Goal: Task Accomplishment & Management: Manage account settings

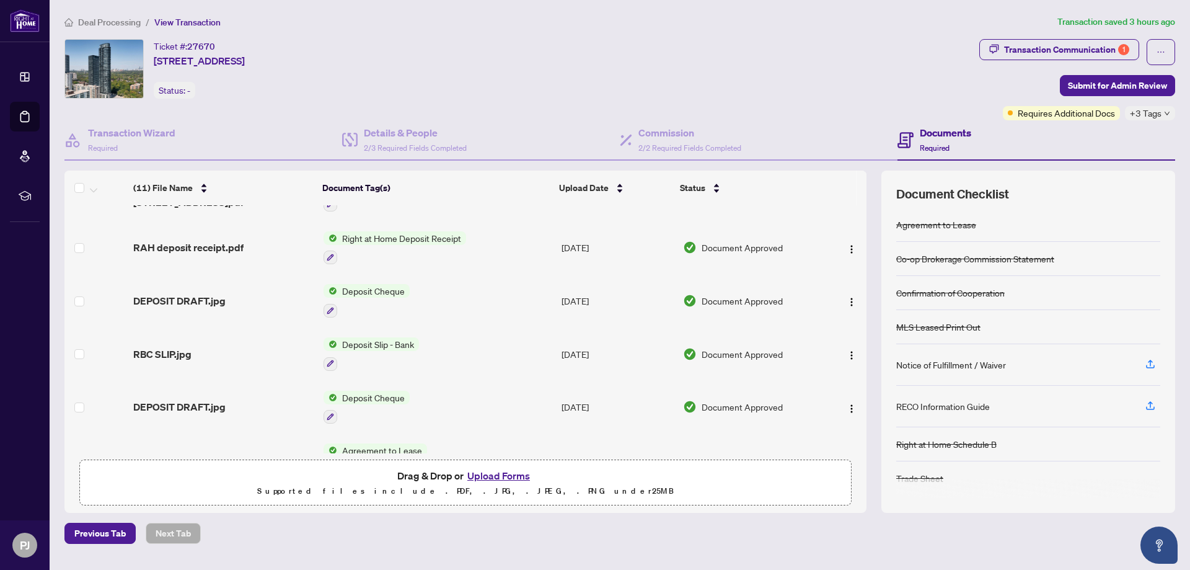
scroll to position [310, 0]
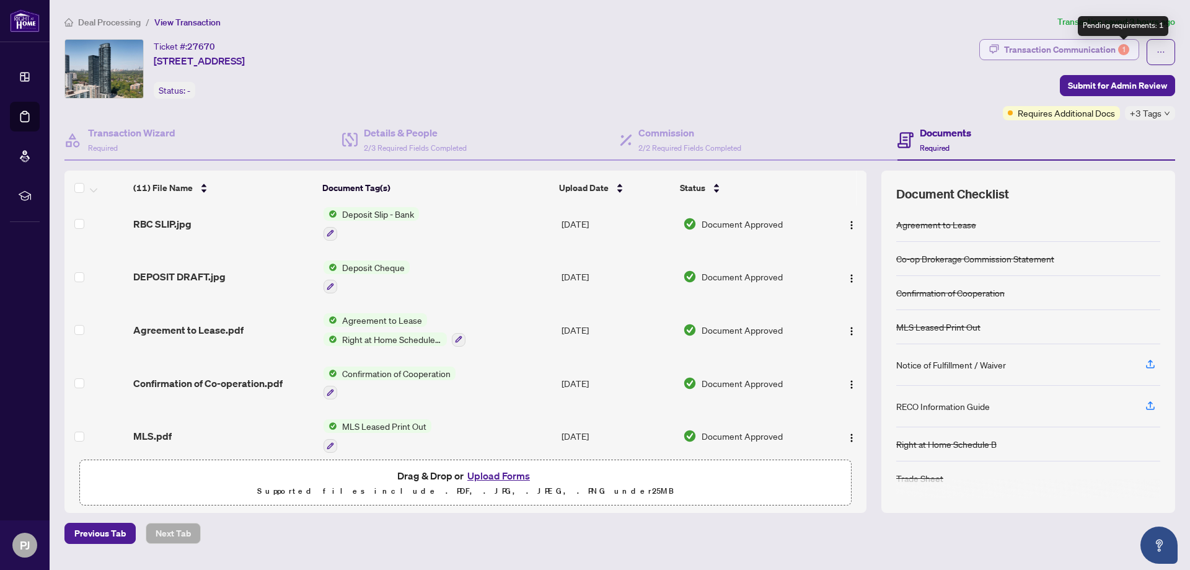
click at [1125, 51] on div "1" at bounding box center [1123, 49] width 11 height 11
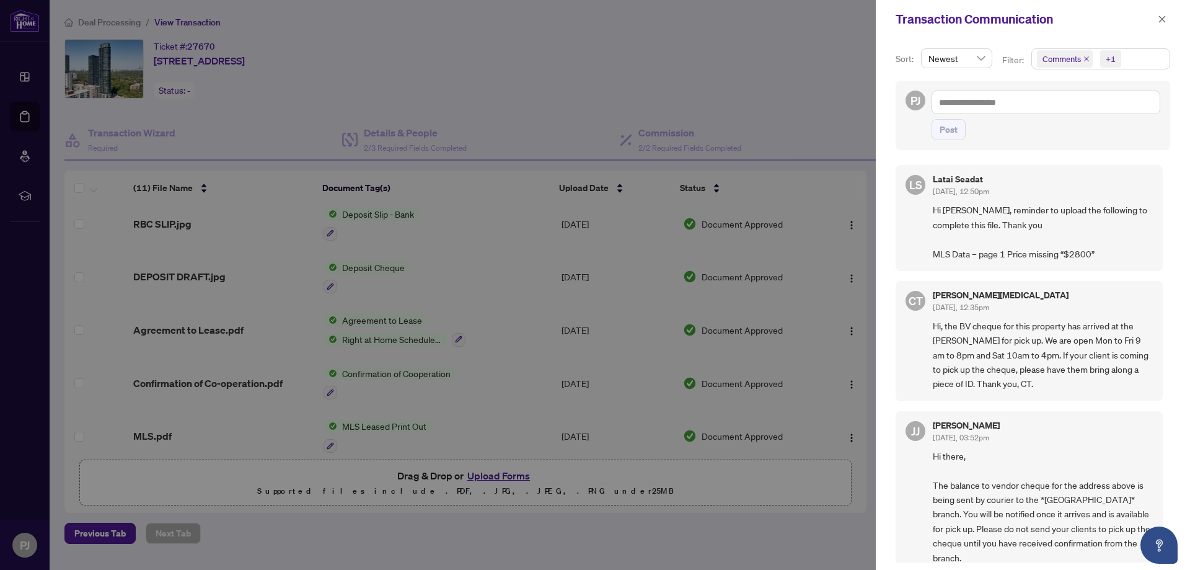
drag, startPoint x: 1161, startPoint y: 18, endPoint x: 993, endPoint y: 94, distance: 183.6
click at [1161, 17] on icon "close" at bounding box center [1162, 19] width 9 height 9
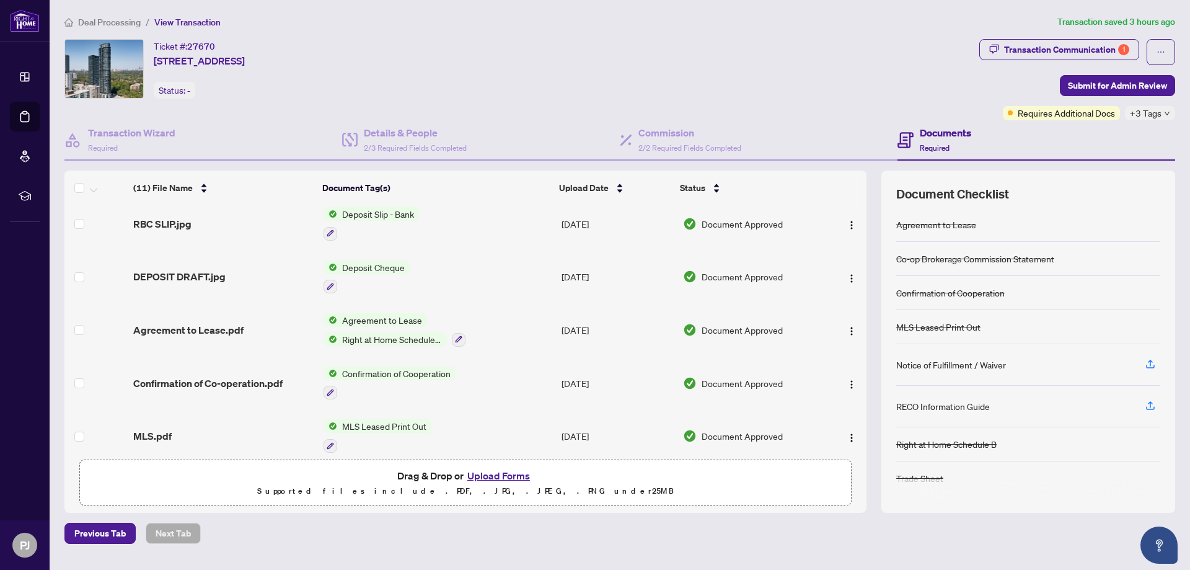
click at [177, 433] on div "MLS.pdf" at bounding box center [223, 435] width 180 height 15
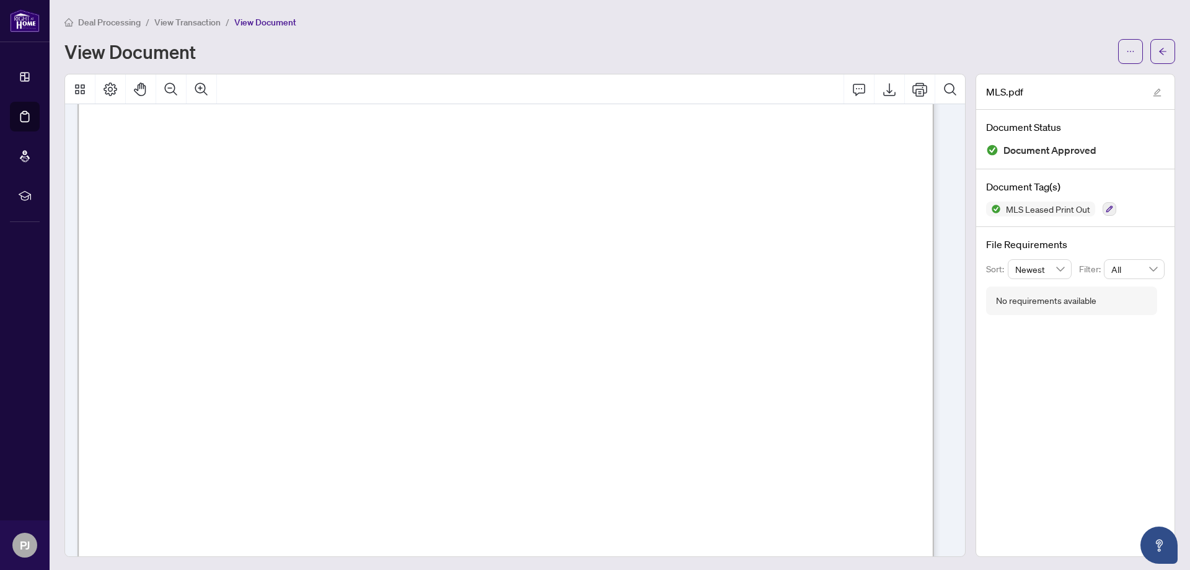
scroll to position [62, 0]
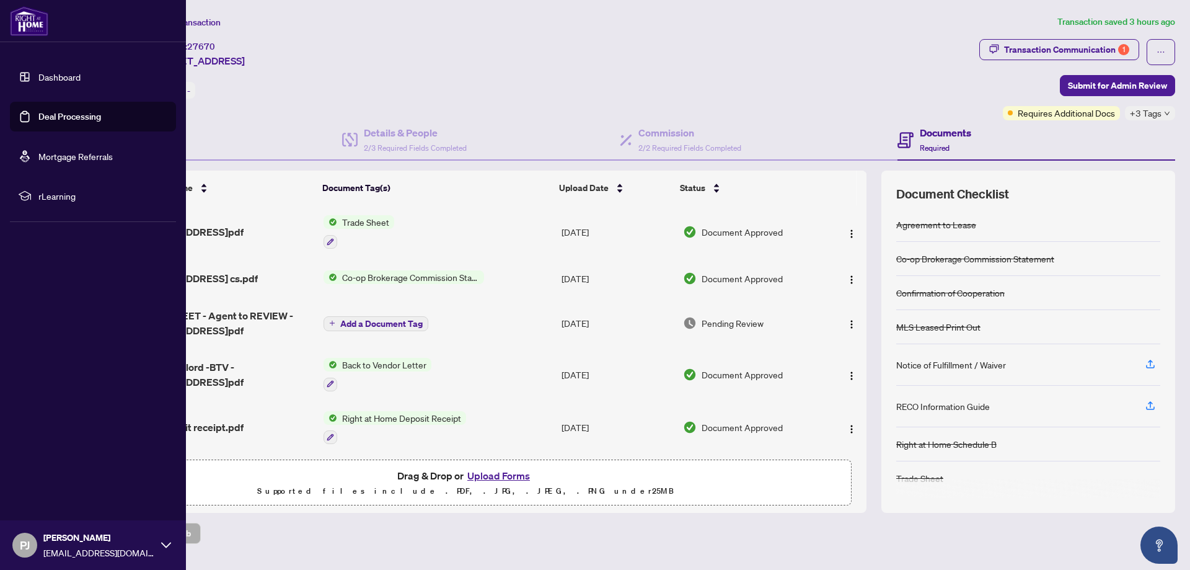
click at [49, 119] on link "Deal Processing" at bounding box center [69, 116] width 63 height 11
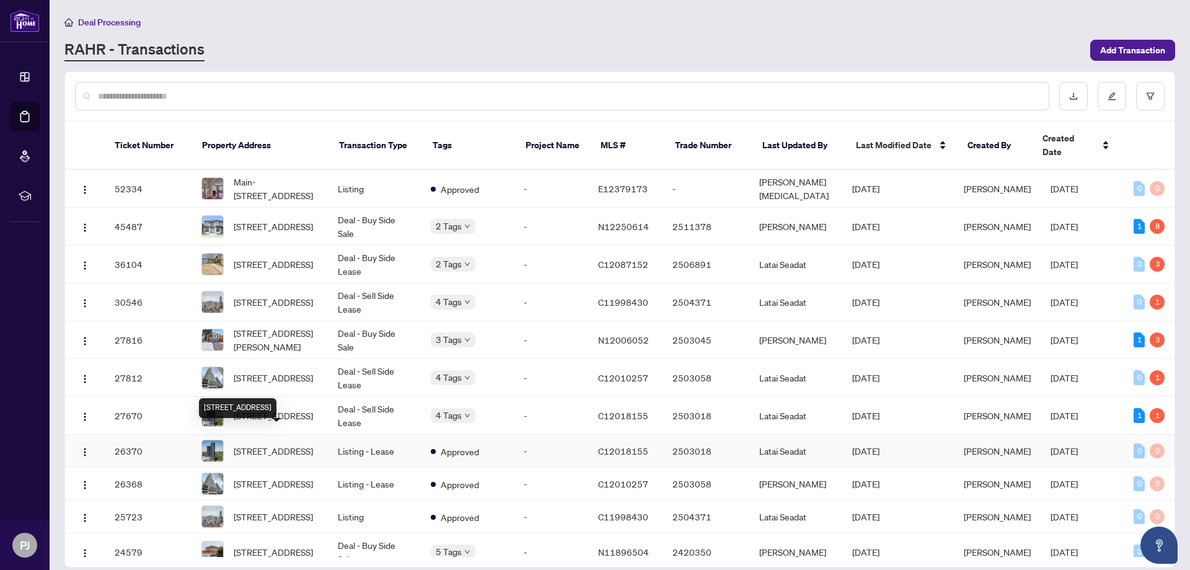
click at [289, 444] on span "[STREET_ADDRESS]" at bounding box center [273, 451] width 79 height 14
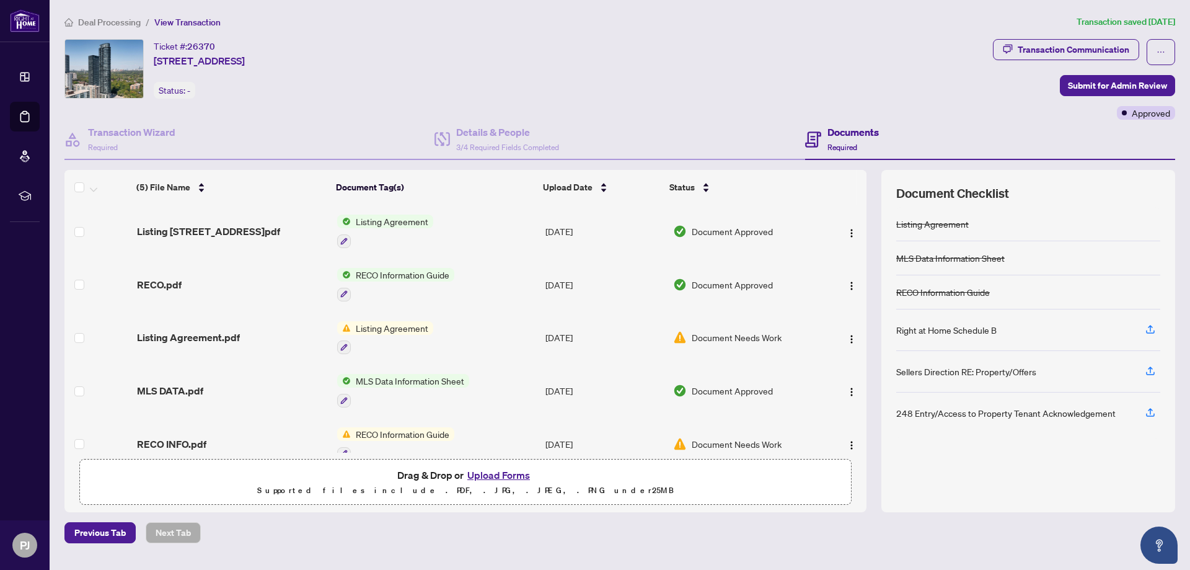
scroll to position [21, 0]
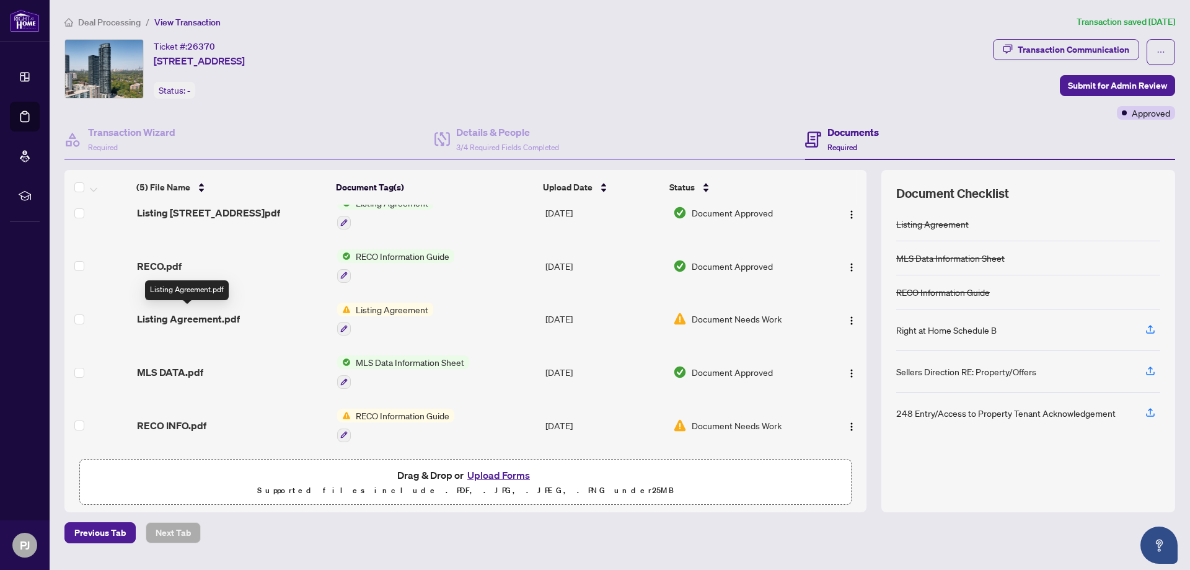
click at [212, 314] on span "Listing Agreement.pdf" at bounding box center [188, 318] width 103 height 15
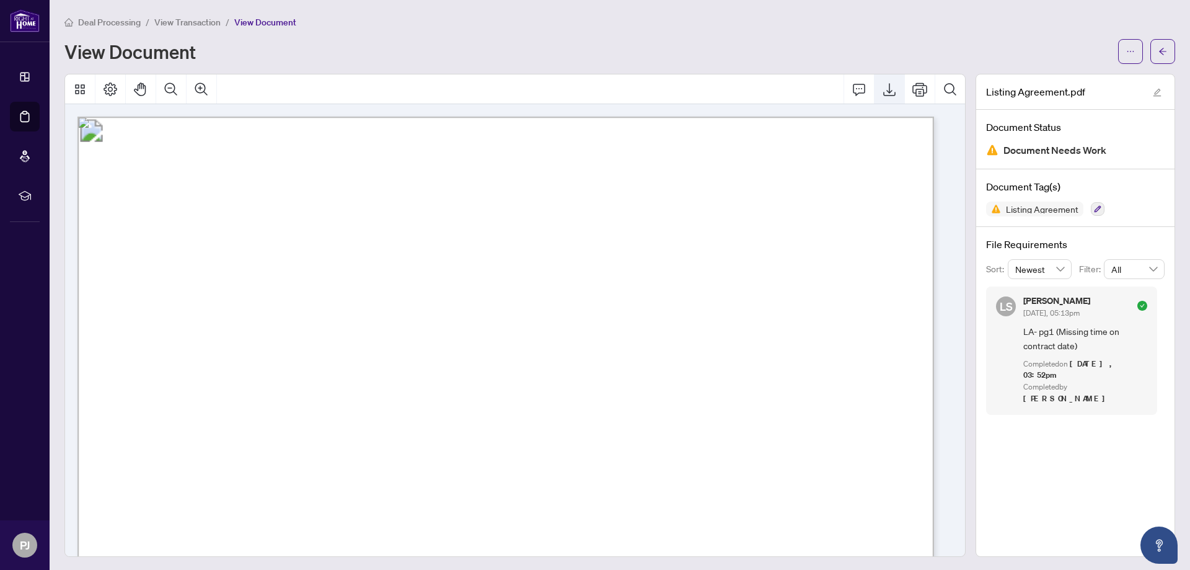
click at [883, 92] on icon "Export" at bounding box center [889, 89] width 12 height 13
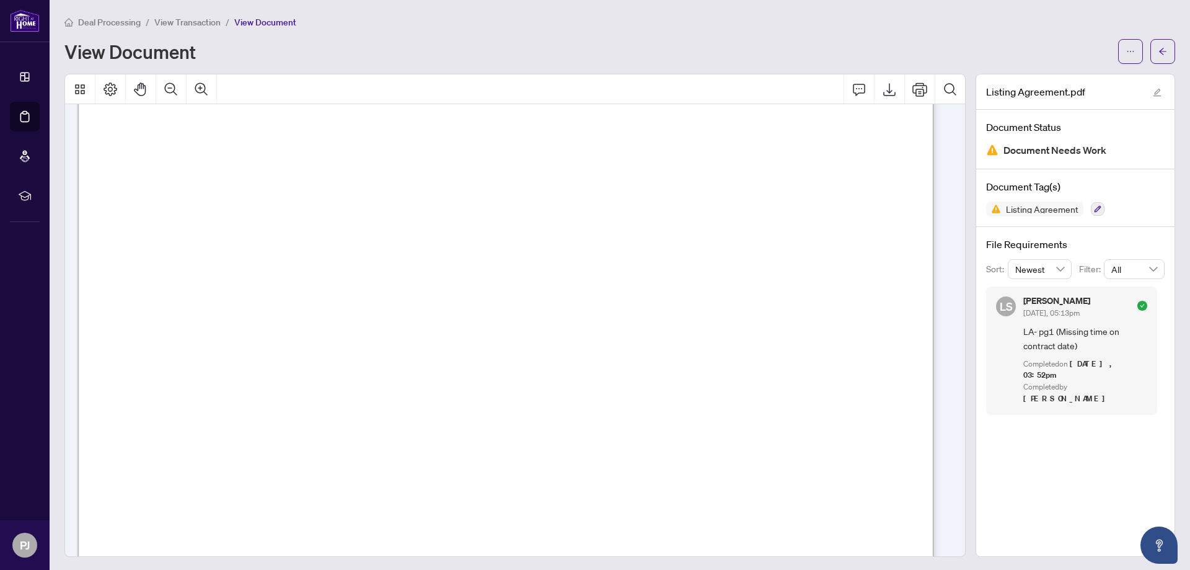
scroll to position [372, 0]
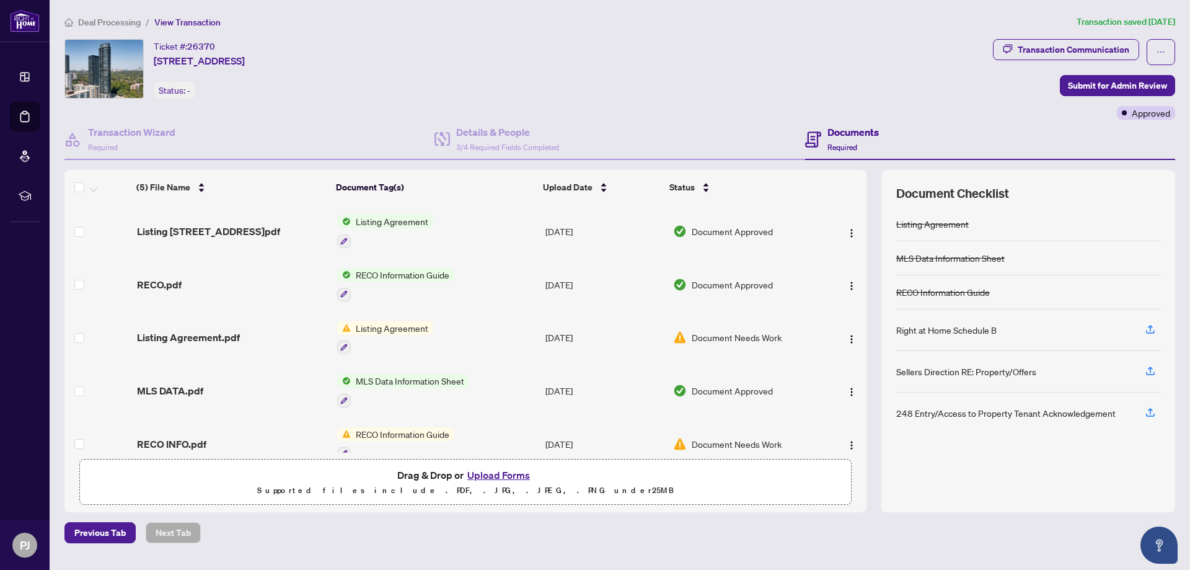
scroll to position [21, 0]
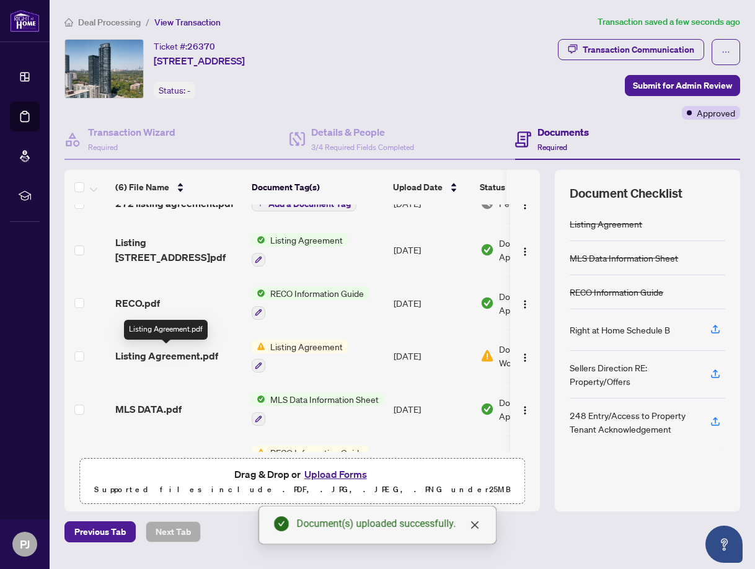
click at [156, 359] on span "Listing Agreement.pdf" at bounding box center [166, 355] width 103 height 15
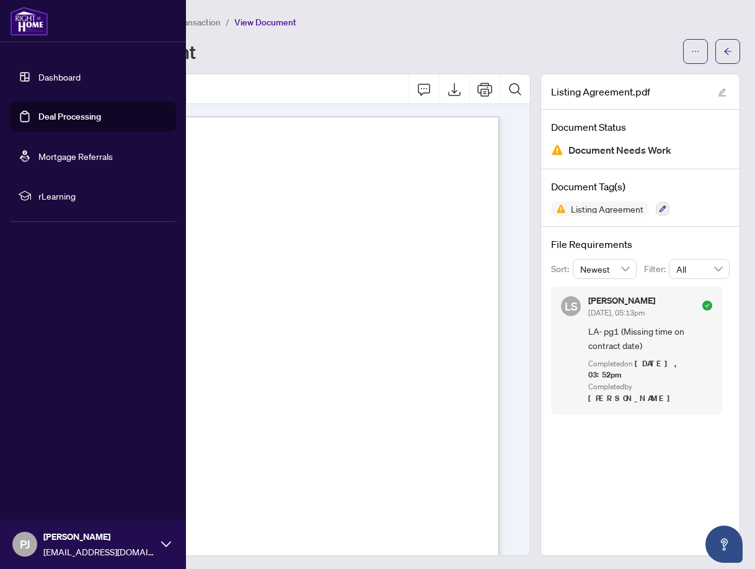
click at [59, 118] on link "Deal Processing" at bounding box center [69, 116] width 63 height 11
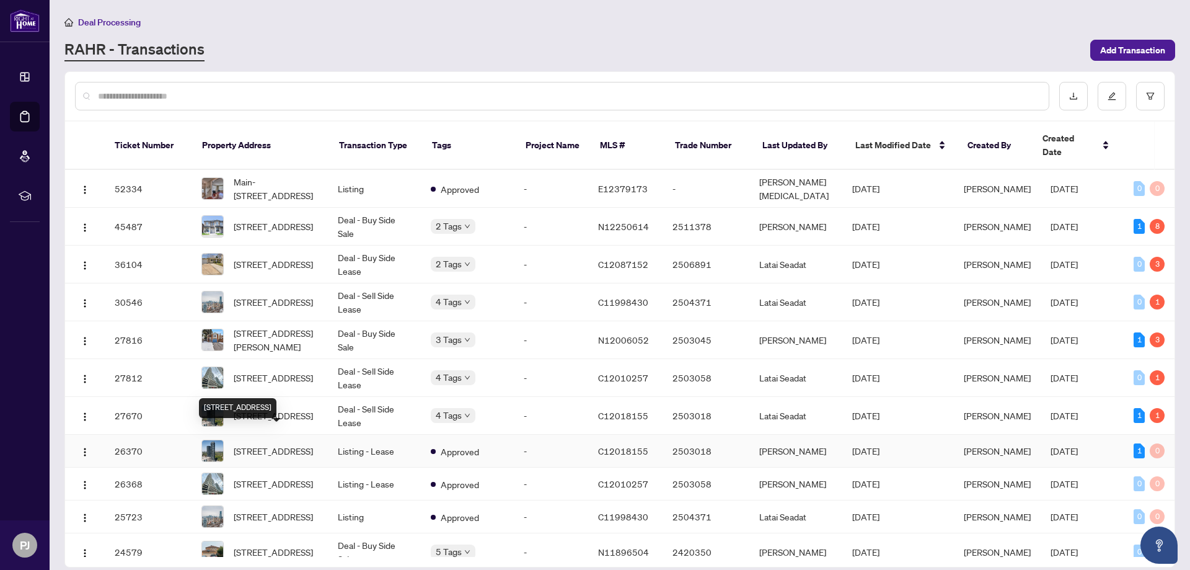
click at [272, 447] on span "[STREET_ADDRESS]" at bounding box center [273, 451] width 79 height 14
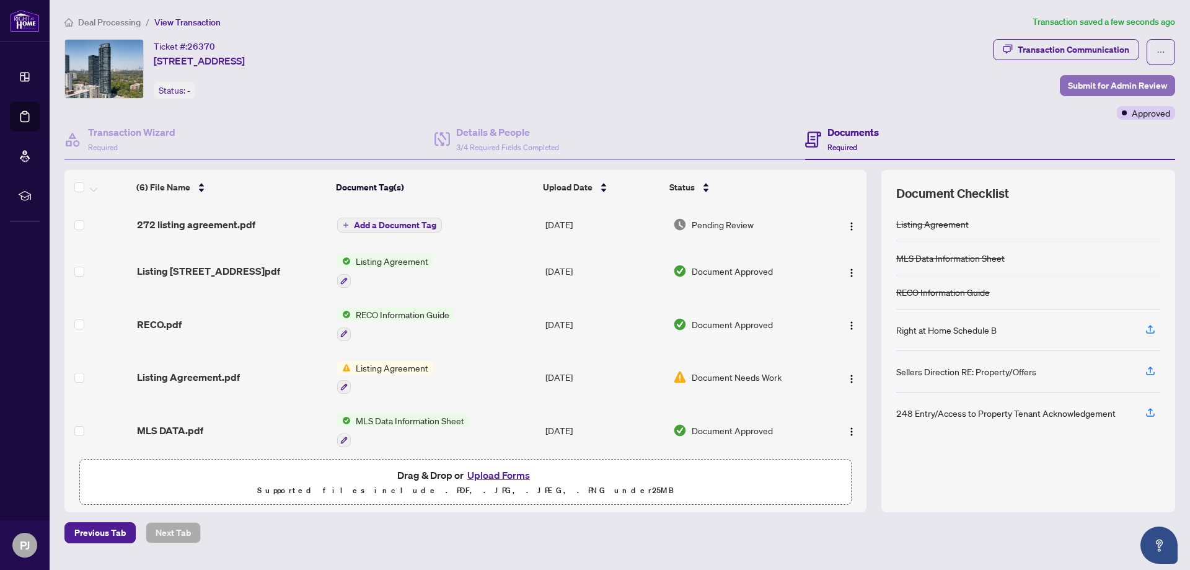
click at [1081, 81] on span "Submit for Admin Review" at bounding box center [1117, 86] width 99 height 20
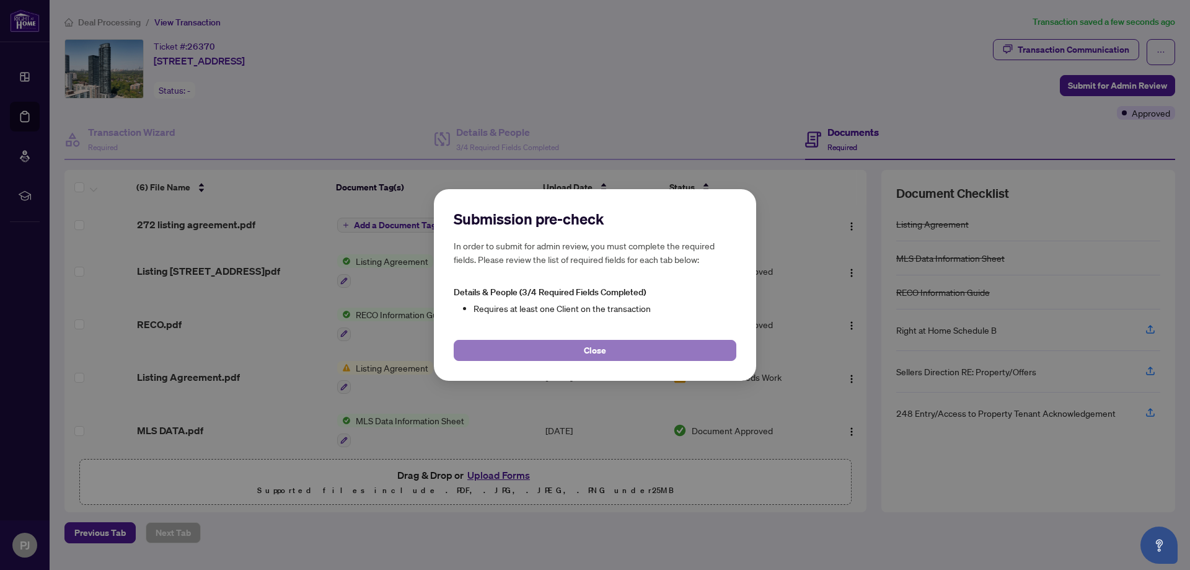
click at [641, 354] on button "Close" at bounding box center [595, 350] width 283 height 21
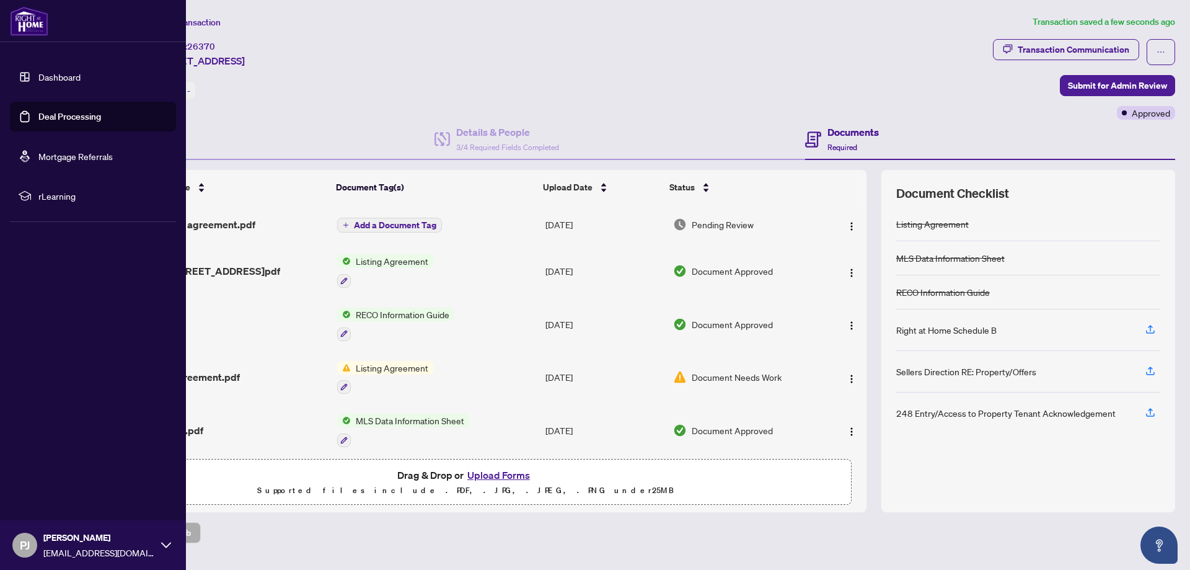
click at [64, 113] on link "Deal Processing" at bounding box center [69, 116] width 63 height 11
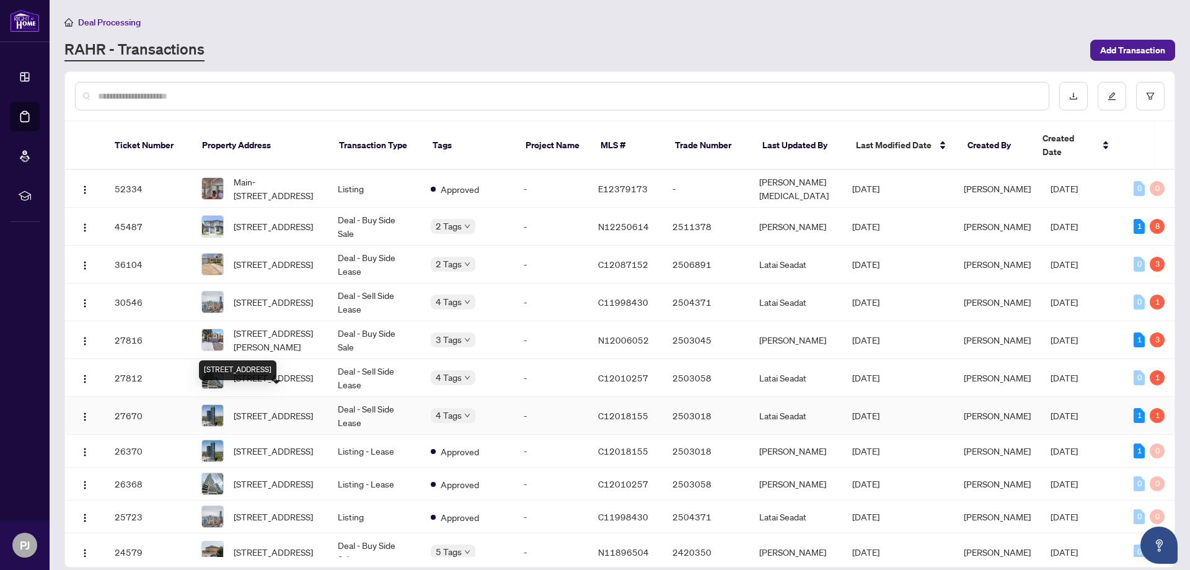
click at [288, 408] on span "[STREET_ADDRESS]" at bounding box center [273, 415] width 79 height 14
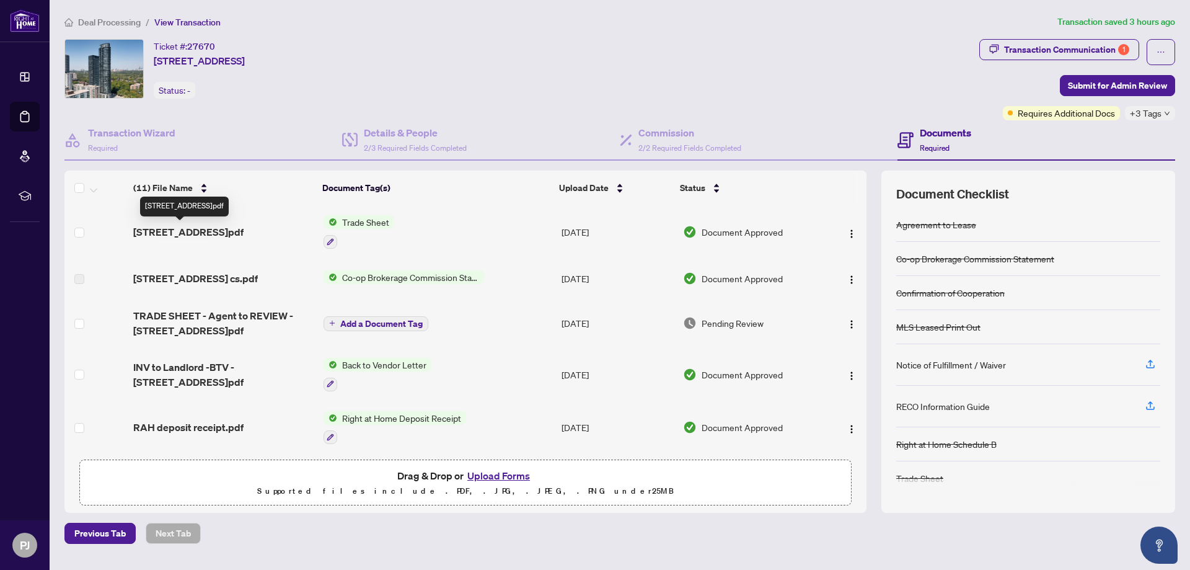
click at [174, 231] on span "585 Bloor St 419.pdf" at bounding box center [188, 231] width 110 height 15
click at [211, 229] on span "585 Bloor St 419.pdf" at bounding box center [188, 231] width 110 height 15
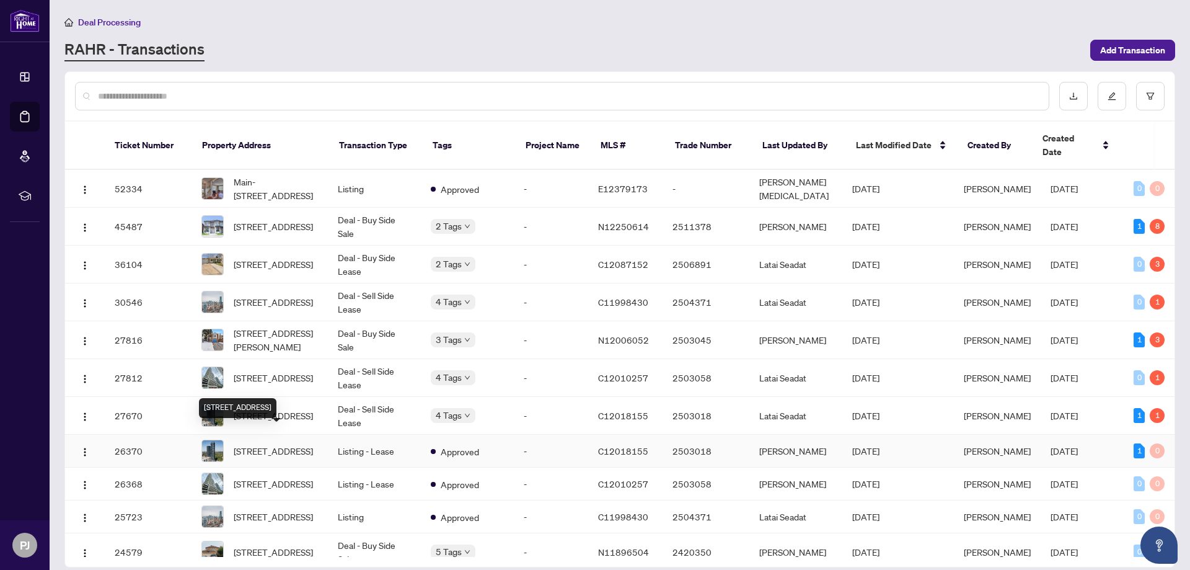
click at [284, 444] on span "[STREET_ADDRESS]" at bounding box center [273, 451] width 79 height 14
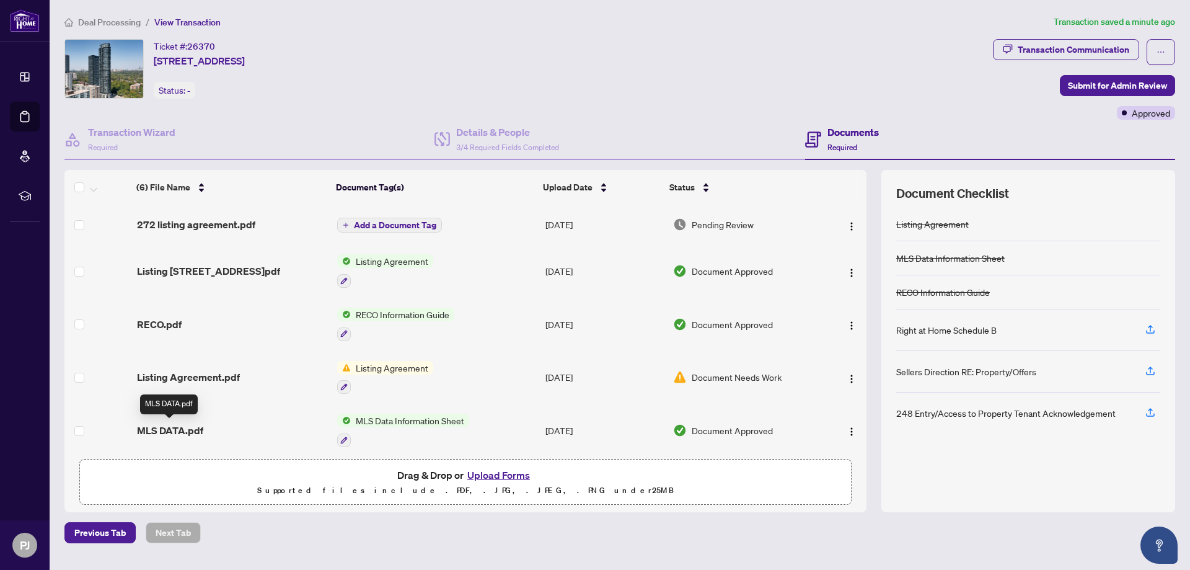
click at [191, 431] on span "MLS DATA.pdf" at bounding box center [170, 430] width 66 height 15
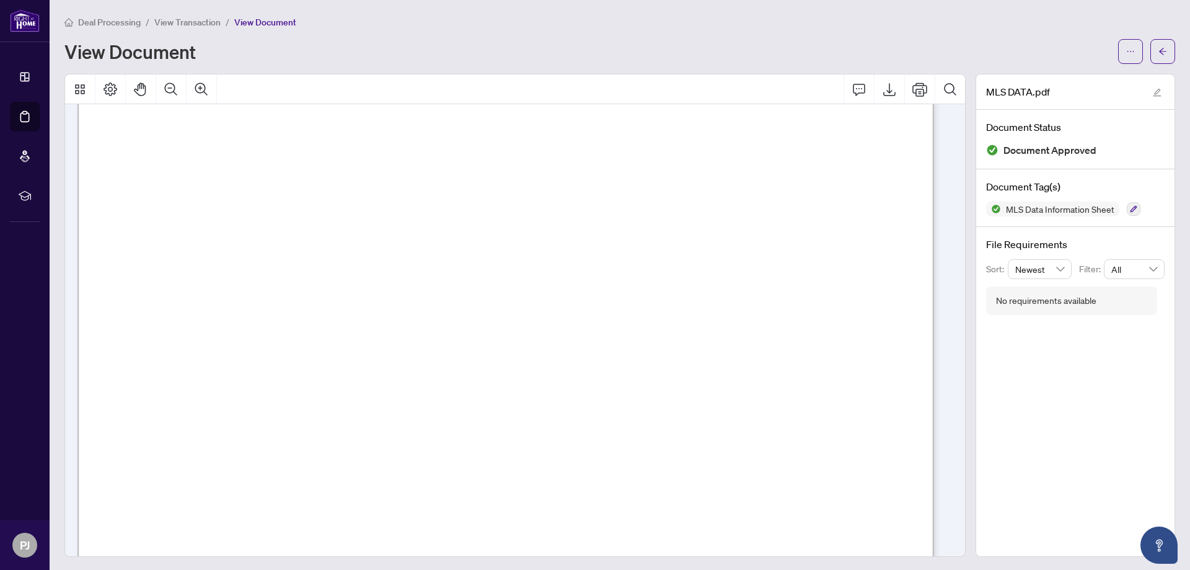
scroll to position [372, 0]
click at [886, 82] on icon "Export" at bounding box center [889, 89] width 15 height 15
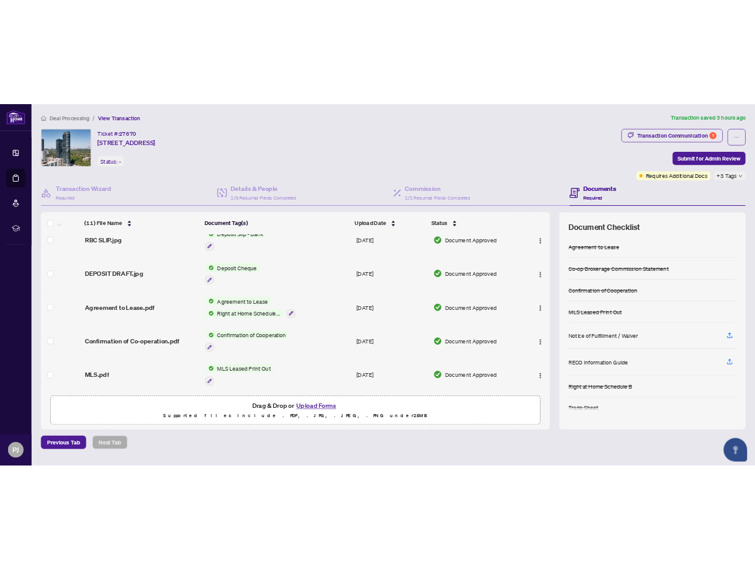
scroll to position [322, 0]
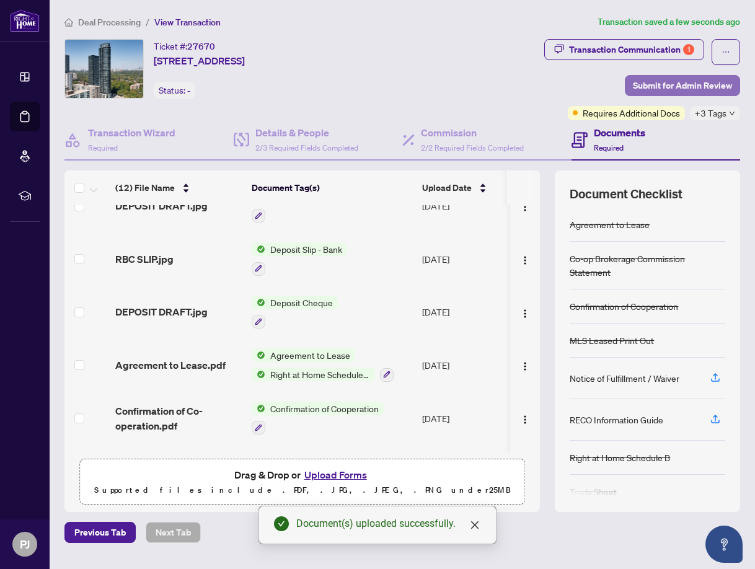
click at [695, 82] on span "Submit for Admin Review" at bounding box center [682, 86] width 99 height 20
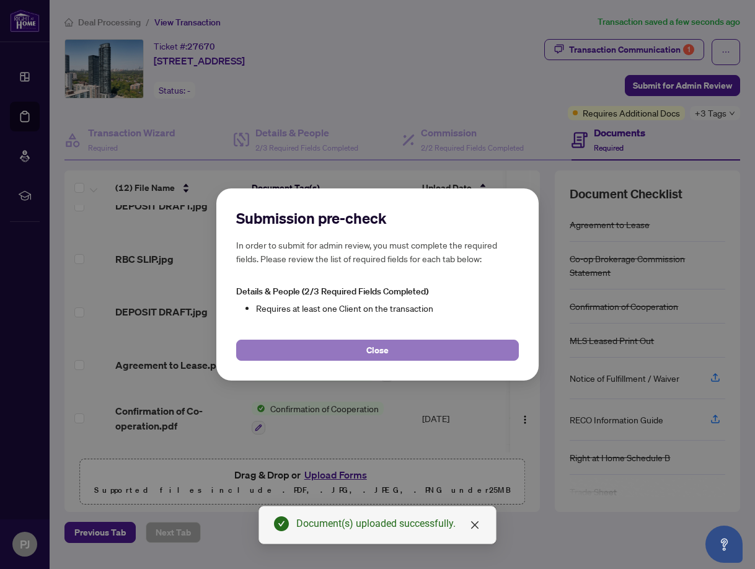
click at [358, 346] on button "Close" at bounding box center [377, 350] width 283 height 21
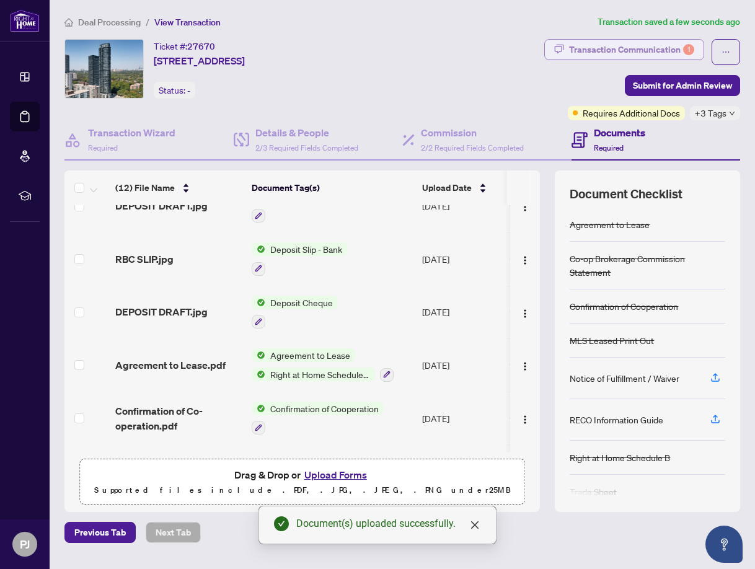
click at [675, 47] on div "Transaction Communication 1" at bounding box center [631, 50] width 125 height 20
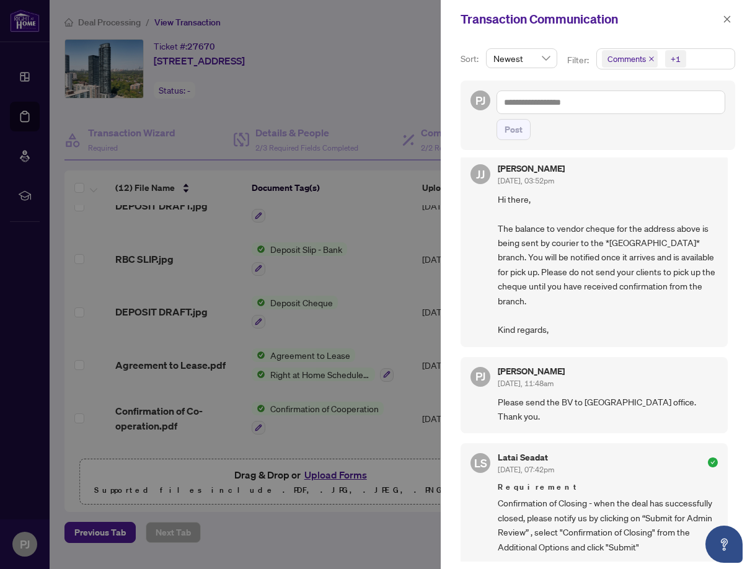
scroll to position [62, 0]
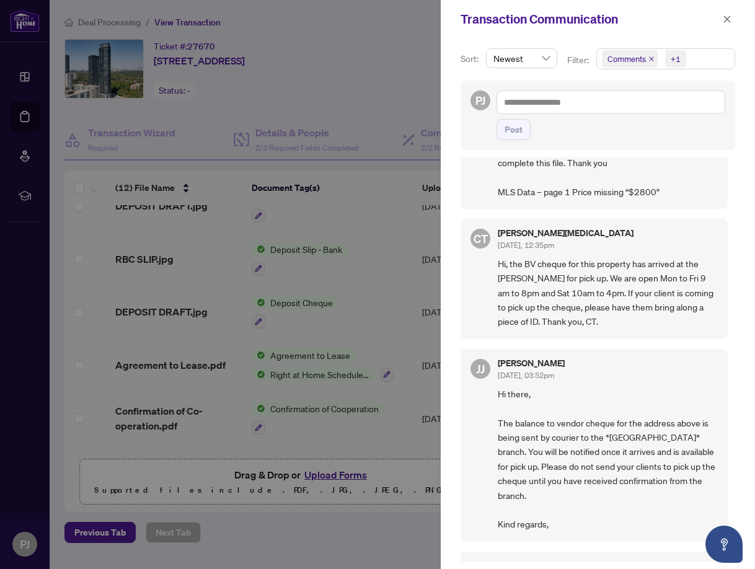
click at [371, 40] on div at bounding box center [377, 284] width 755 height 569
click at [729, 24] on span "button" at bounding box center [727, 19] width 9 height 20
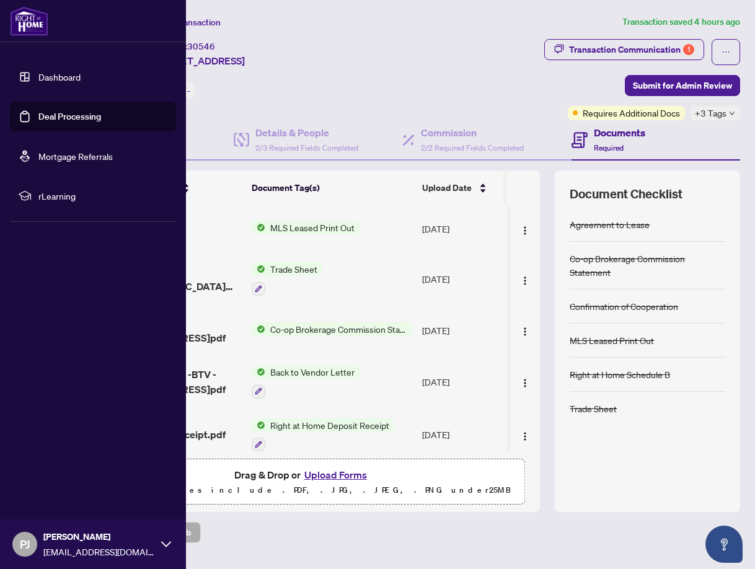
click at [55, 117] on link "Deal Processing" at bounding box center [69, 116] width 63 height 11
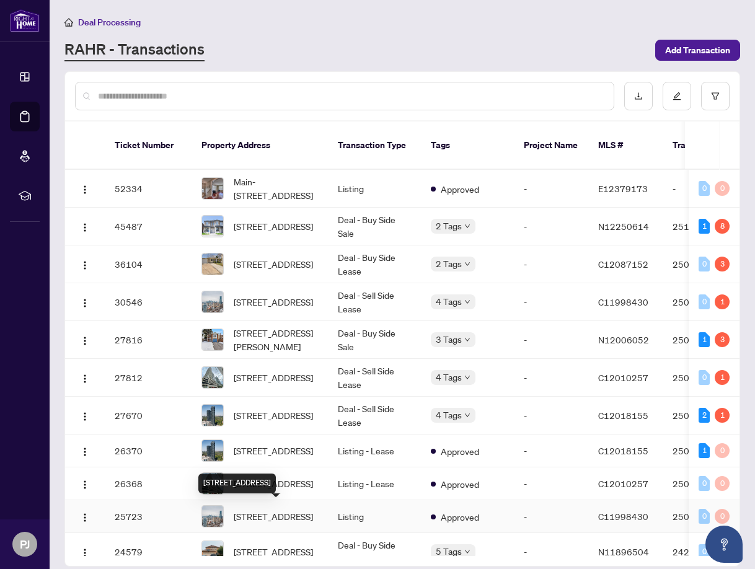
click at [288, 511] on span "[STREET_ADDRESS]" at bounding box center [273, 516] width 79 height 14
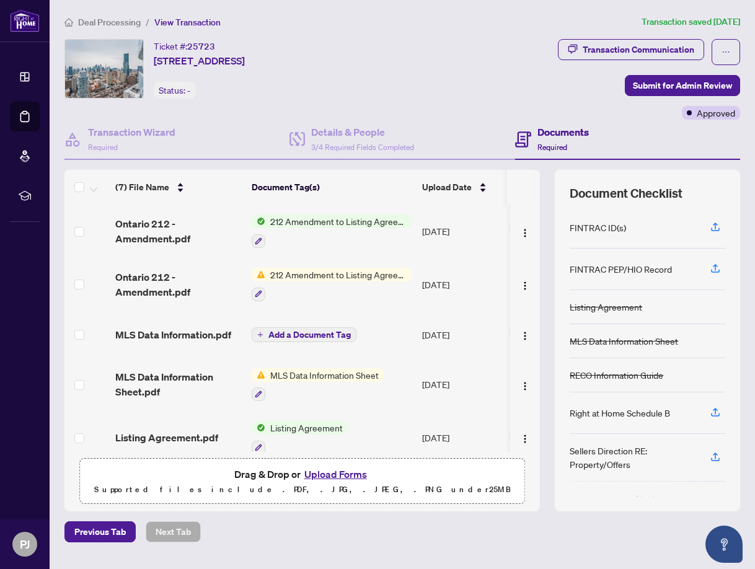
click at [301, 428] on span "Listing Agreement" at bounding box center [306, 428] width 82 height 14
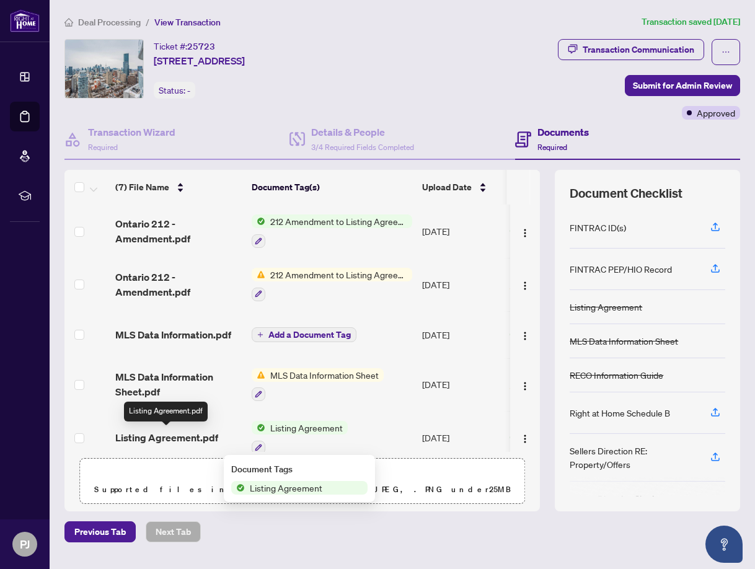
click at [201, 433] on span "Listing Agreement.pdf" at bounding box center [166, 437] width 103 height 15
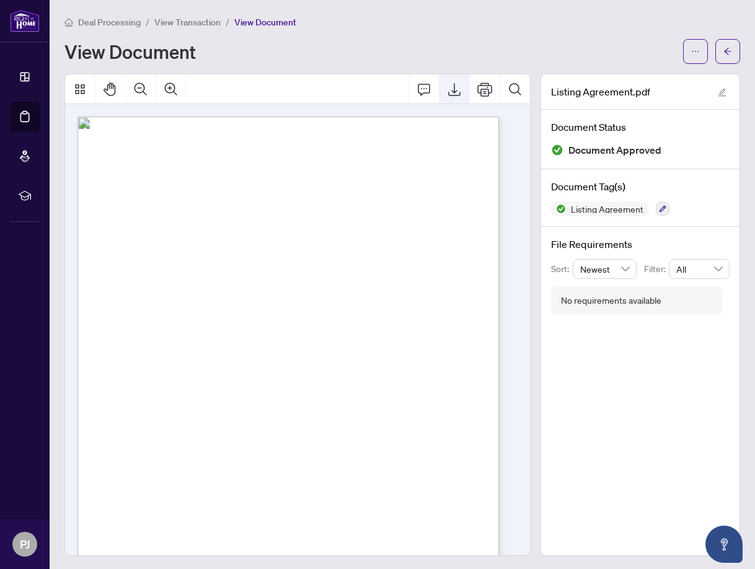
click at [448, 90] on icon "Export" at bounding box center [454, 89] width 15 height 15
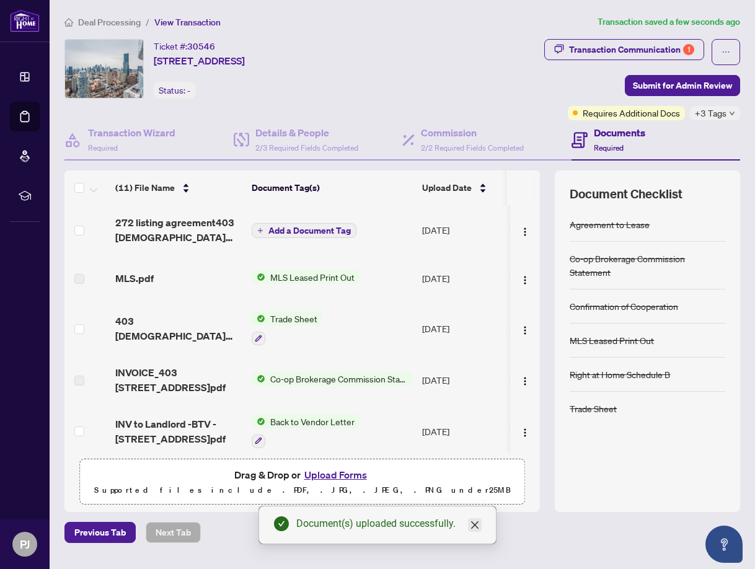
click at [475, 527] on icon "close" at bounding box center [475, 525] width 10 height 10
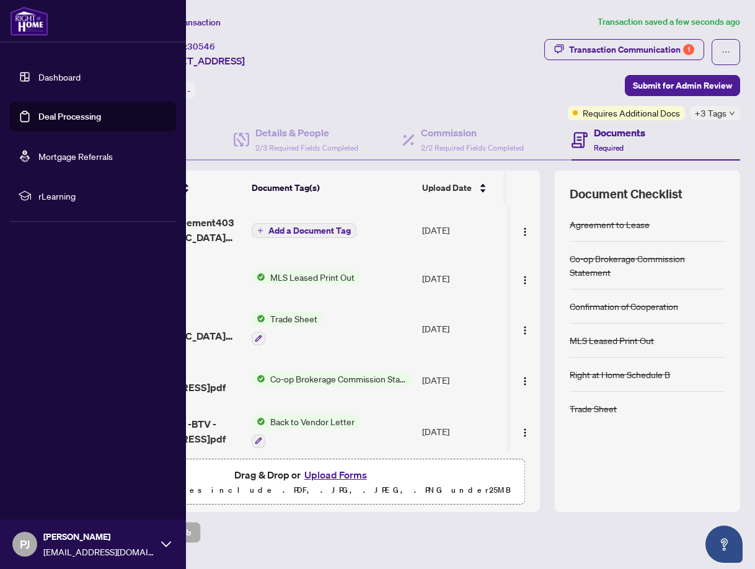
click at [57, 111] on link "Deal Processing" at bounding box center [69, 116] width 63 height 11
